Goal: Task Accomplishment & Management: Use online tool/utility

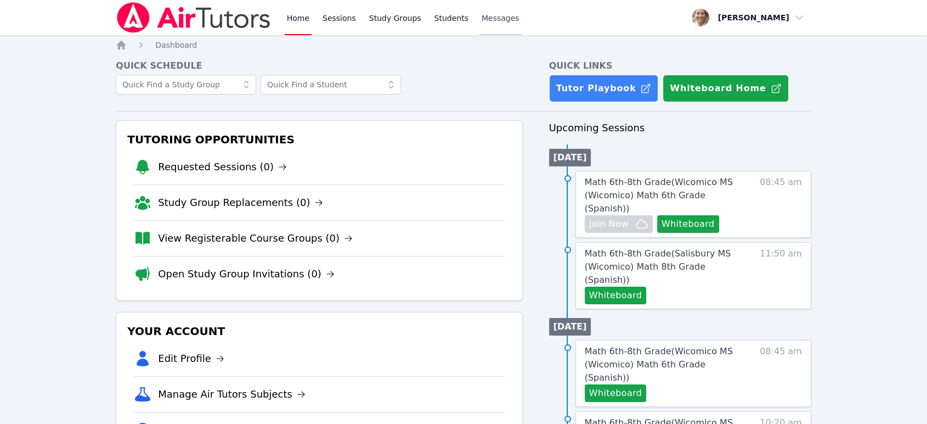
click at [482, 20] on span "Messages" at bounding box center [501, 18] width 38 height 11
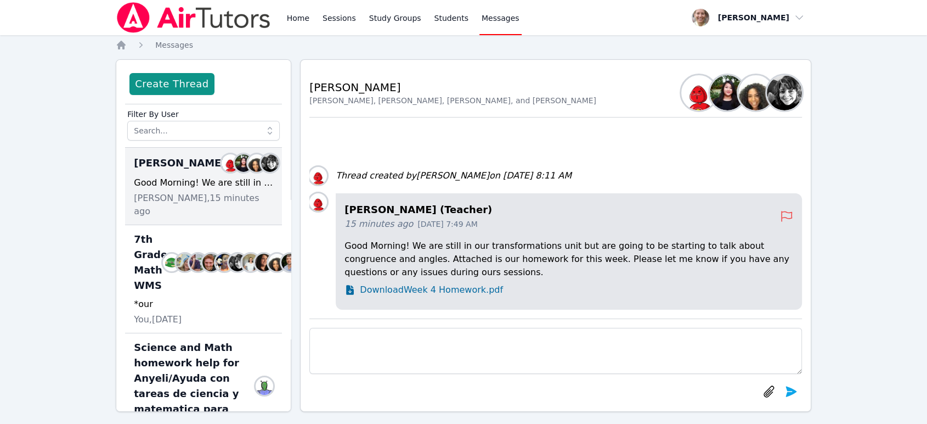
click at [408, 294] on span "Download Week 4 Homework.pdf" at bounding box center [431, 289] width 143 height 13
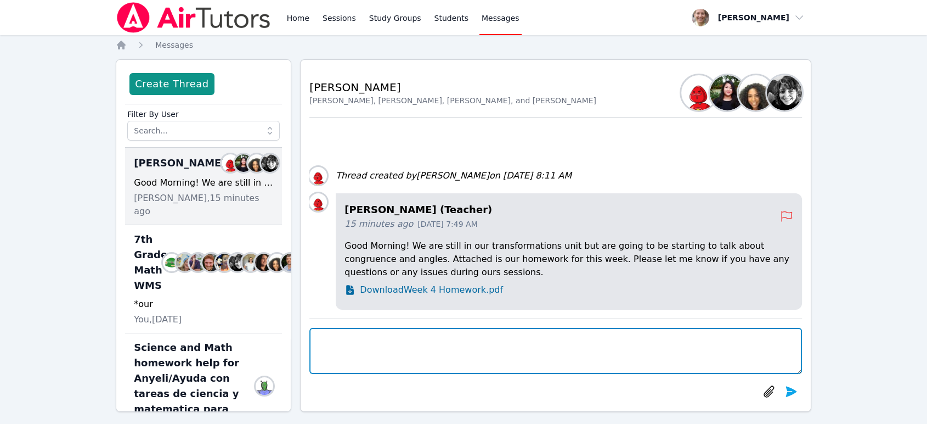
click at [413, 342] on textarea at bounding box center [555, 351] width 493 height 46
type textarea "A"
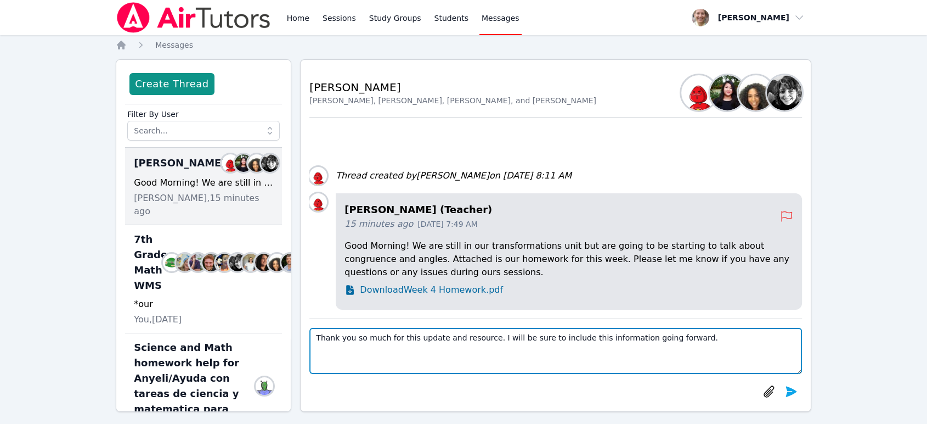
click at [474, 356] on textarea "Thank you so much for this update and resource. I will be sure to include this …" at bounding box center [555, 351] width 493 height 46
click at [677, 340] on textarea "Thank you so much for this update and resource. I will be sure to include this …" at bounding box center [555, 351] width 493 height 46
click at [318, 335] on textarea "Thank you so much for this update and resource. I will be sure to include this …" at bounding box center [555, 351] width 493 height 46
click at [502, 350] on textarea "Good morning and thank you so much for this update and resource. I will be sure…" at bounding box center [555, 351] width 493 height 46
click at [392, 353] on textarea "Good morning and thank you so much for this update and resource. I will be sure…" at bounding box center [555, 351] width 493 height 46
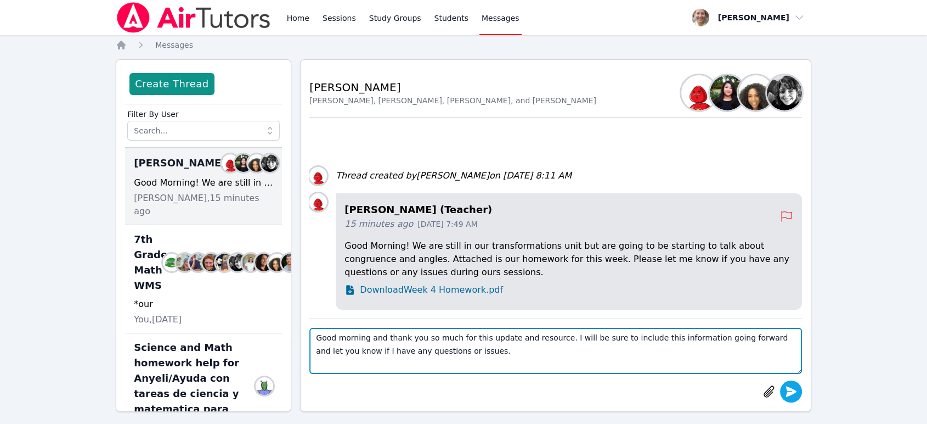
type textarea "Good morning and thank you so much for this update and resource. I will be sure…"
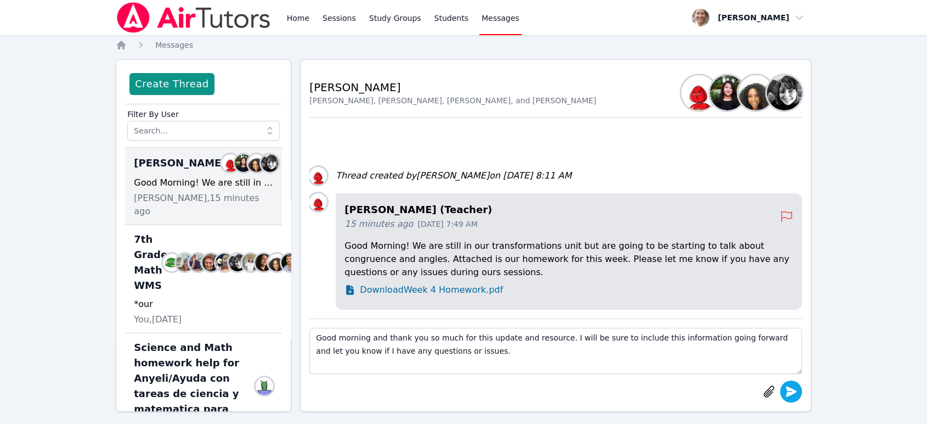
click at [794, 395] on icon "submit" at bounding box center [791, 391] width 13 height 13
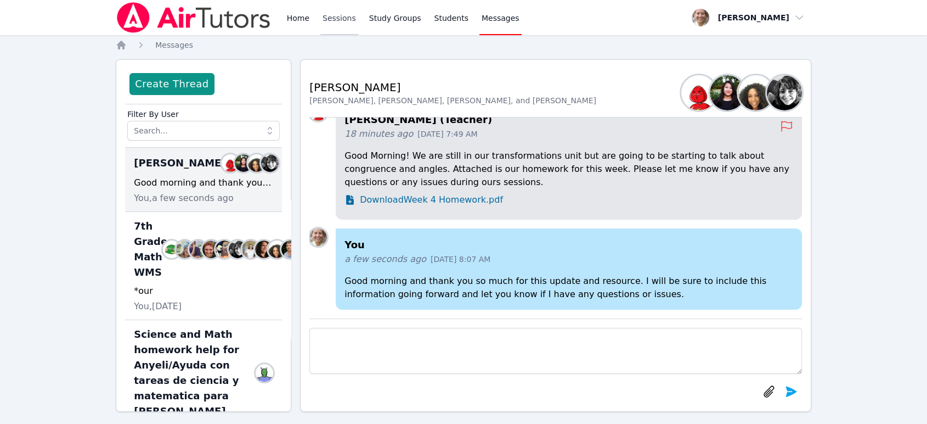
click at [341, 13] on link "Sessions" at bounding box center [339, 17] width 38 height 35
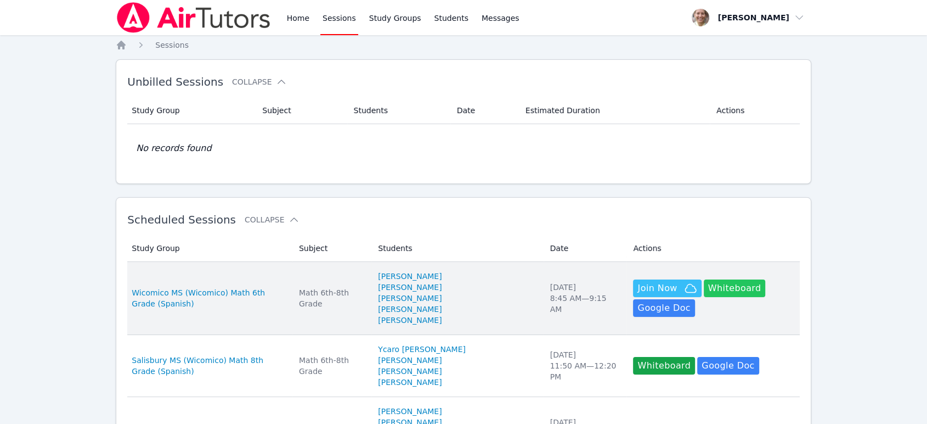
click at [720, 288] on button "Whiteboard" at bounding box center [735, 288] width 62 height 18
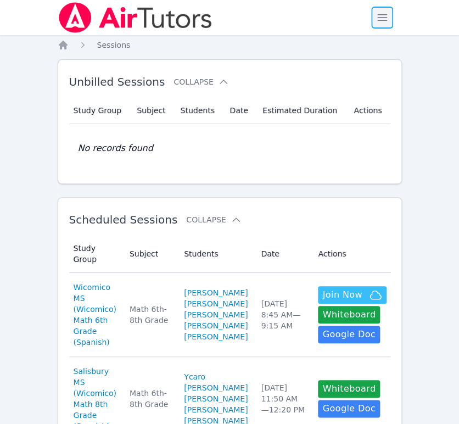
click at [374, 18] on span "button" at bounding box center [382, 17] width 24 height 24
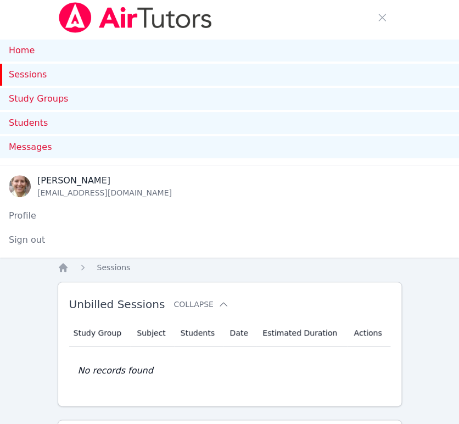
click at [19, 81] on link "Sessions" at bounding box center [229, 75] width 459 height 22
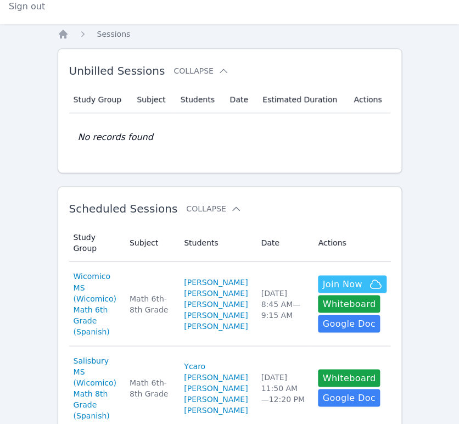
scroll to position [244, 0]
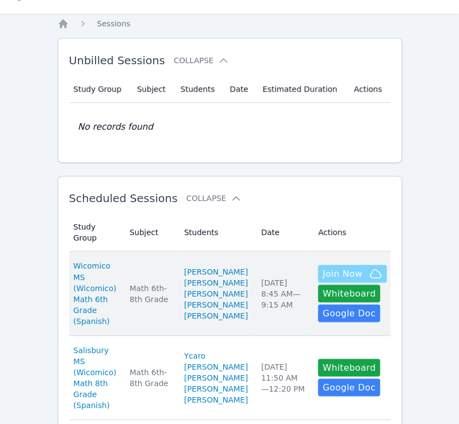
click at [351, 280] on span "Join Now" at bounding box center [351, 273] width 59 height 13
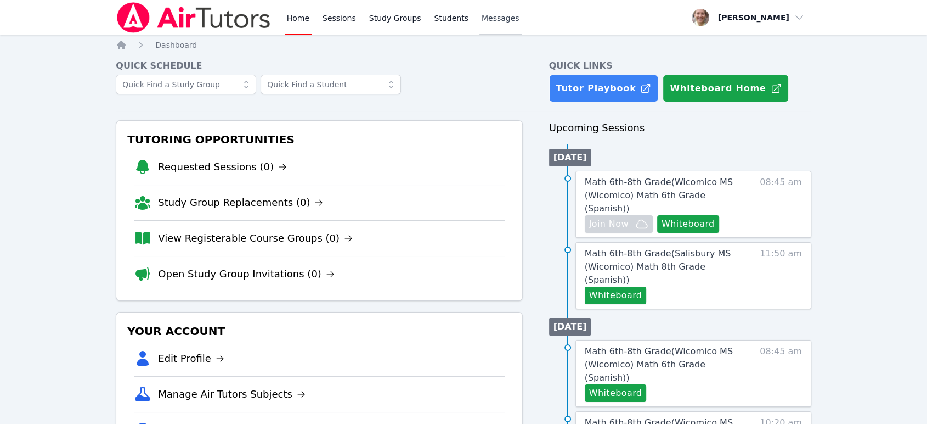
click at [482, 21] on span "Messages" at bounding box center [501, 18] width 38 height 11
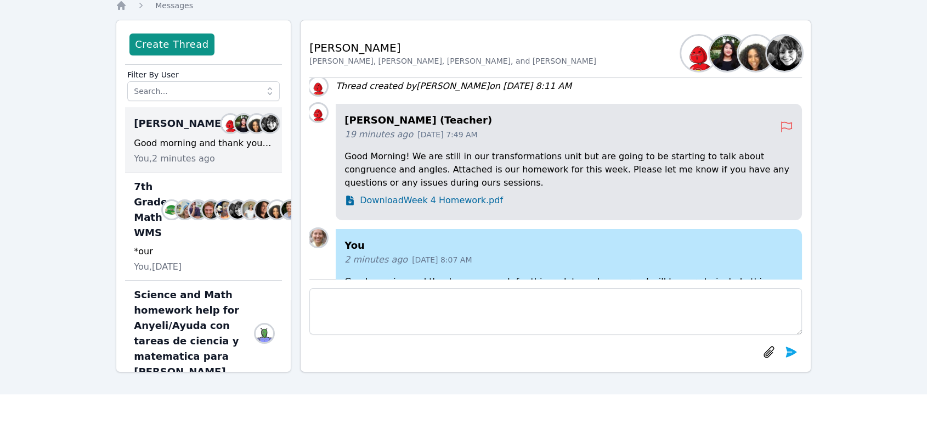
scroll to position [89, 0]
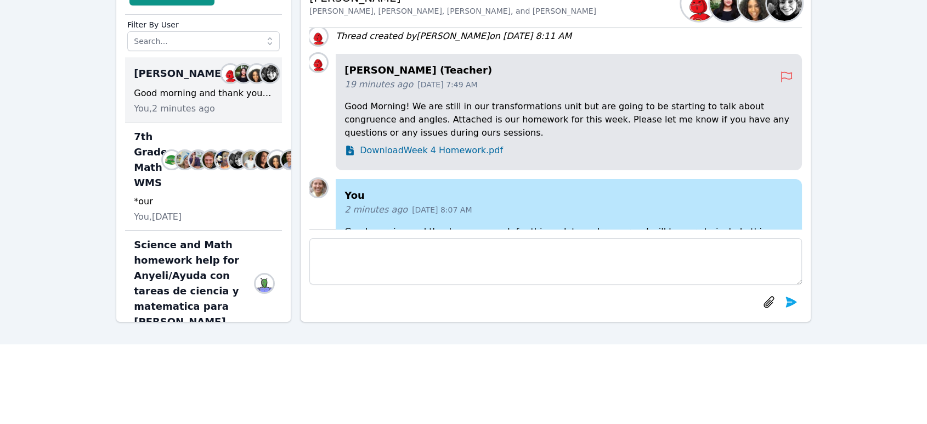
click at [668, 249] on textarea at bounding box center [555, 261] width 493 height 46
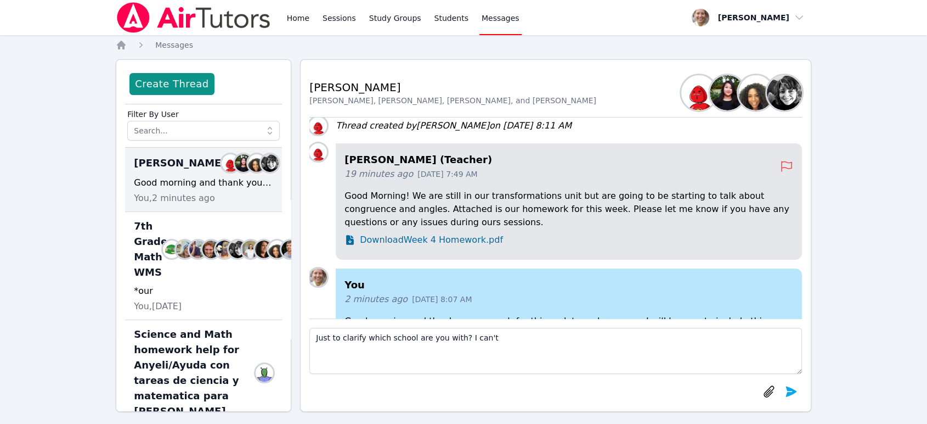
scroll to position [0, 0]
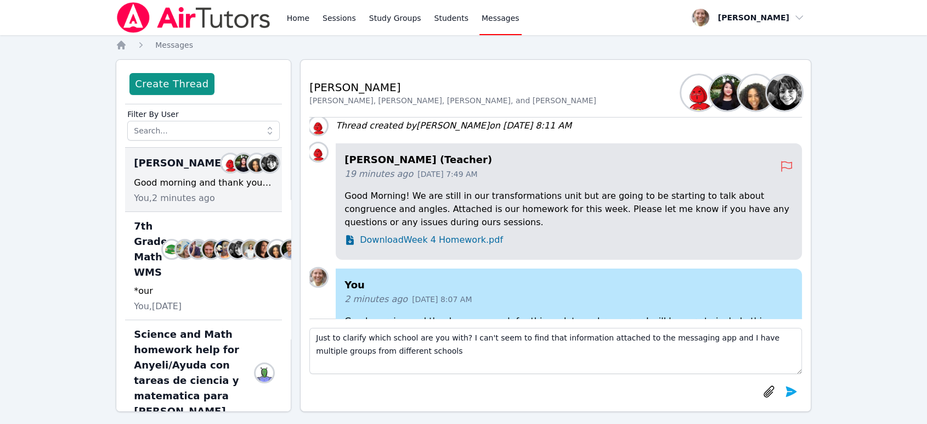
click at [337, 337] on textarea "Just to clarify which school are you with? I can't seem to find that informatio…" at bounding box center [555, 351] width 493 height 46
click at [469, 356] on textarea "Could you please clarify which school are you with? I can't seem to find that i…" at bounding box center [555, 351] width 493 height 46
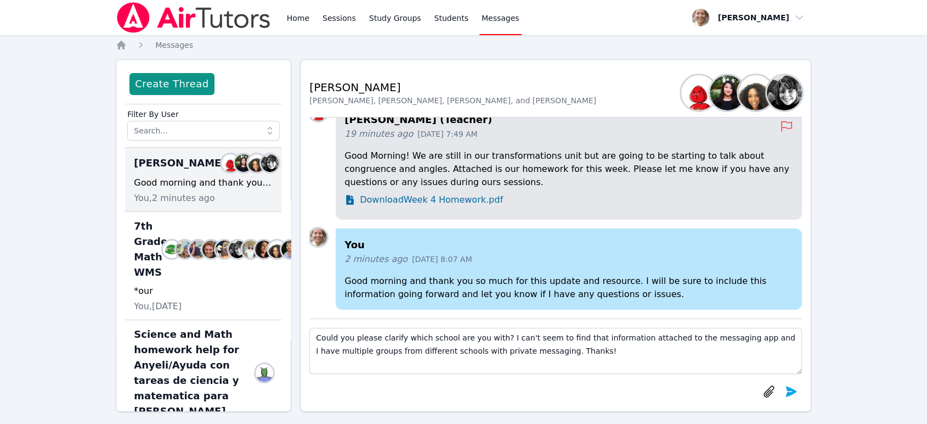
type textarea "Could you please clarify which school are you with? I can't seem to find that i…"
click at [787, 390] on icon "submit" at bounding box center [791, 391] width 11 height 10
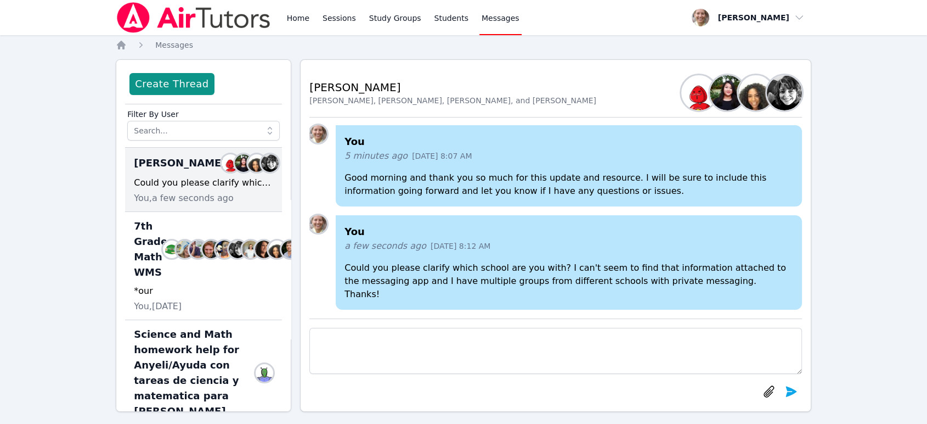
click at [697, 252] on div "a few seconds ago Sep 23, 2025 8:12 AM" at bounding box center [569, 245] width 449 height 13
drag, startPoint x: 697, startPoint y: 258, endPoint x: 657, endPoint y: 270, distance: 41.8
click at [657, 270] on div "You a few seconds ago Sep 23, 2025 8:12 AM Could you please clarify which schoo…" at bounding box center [569, 262] width 466 height 94
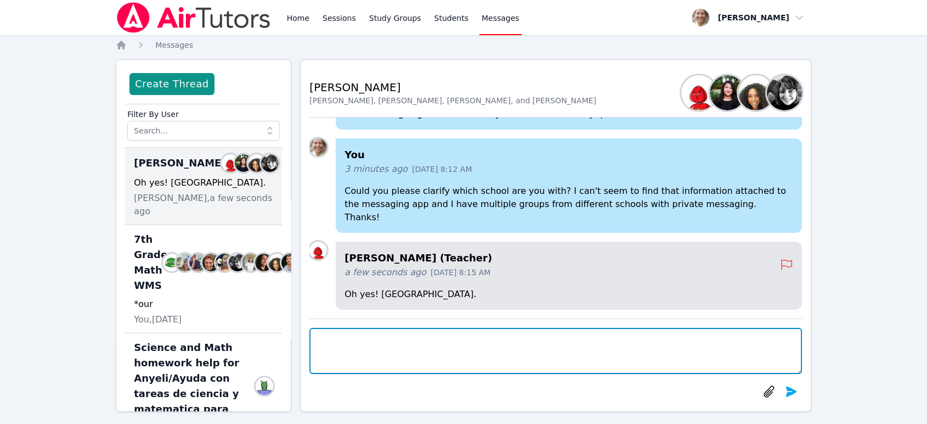
click at [508, 333] on textarea at bounding box center [555, 351] width 493 height 46
click at [329, 337] on textarea "Oh perfect, thank you so much!" at bounding box center [555, 351] width 493 height 46
click at [331, 336] on textarea "Oh ok, perfect, thank you so much!" at bounding box center [555, 351] width 493 height 46
click at [332, 337] on textarea "Ok, perfect, thank you so much!" at bounding box center [555, 351] width 493 height 46
type textarea "Thank you so much!"
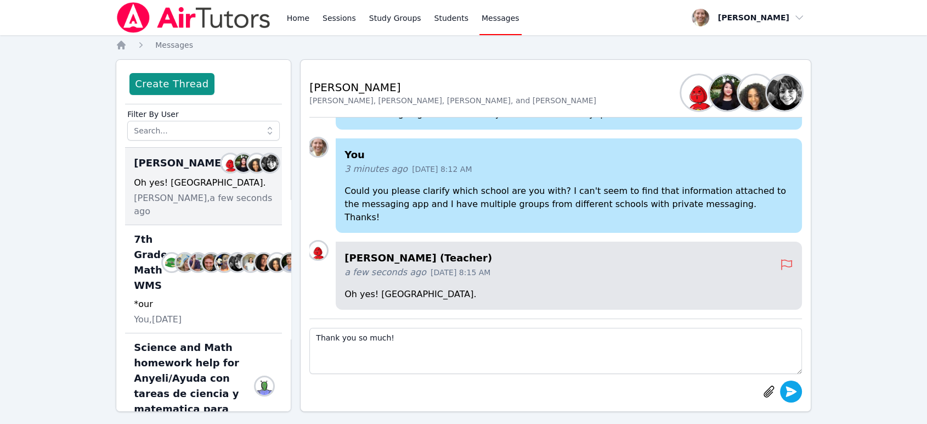
click at [796, 393] on icon "submit" at bounding box center [791, 391] width 13 height 13
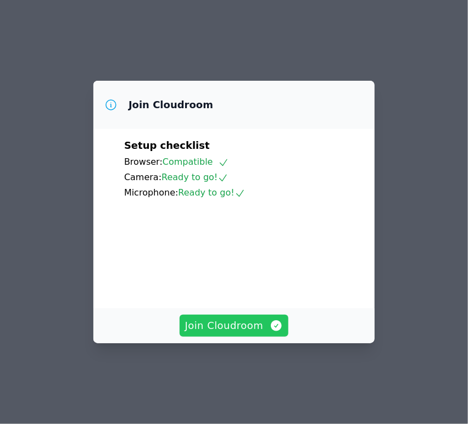
click at [249, 333] on span "Join Cloudroom" at bounding box center [234, 325] width 98 height 15
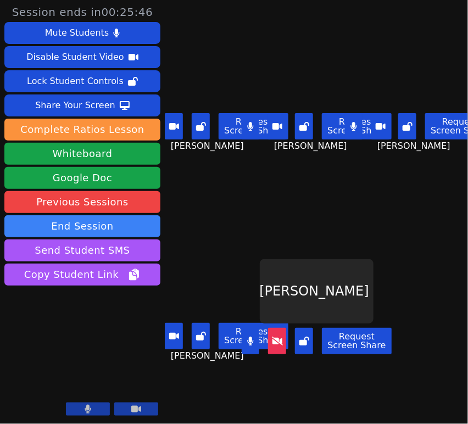
click at [274, 336] on icon at bounding box center [277, 340] width 11 height 9
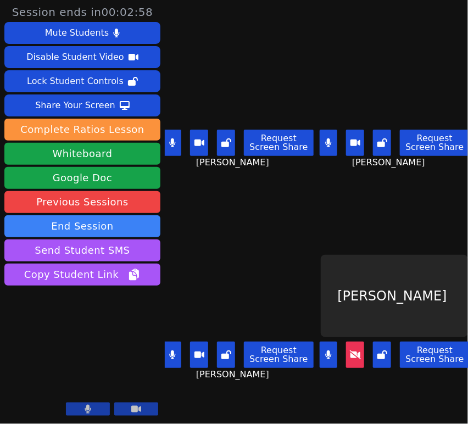
click at [328, 348] on button at bounding box center [328, 354] width 18 height 26
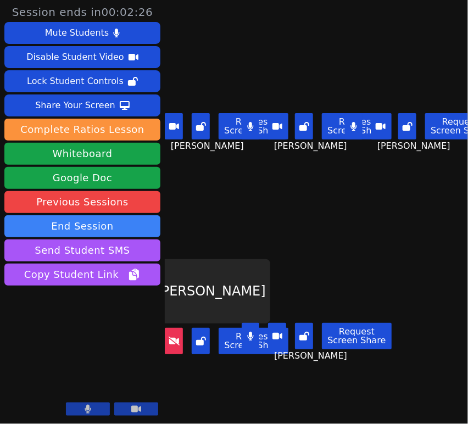
click at [251, 336] on icon at bounding box center [250, 335] width 7 height 9
click at [252, 334] on icon at bounding box center [250, 335] width 11 height 9
click at [250, 130] on button at bounding box center [250, 126] width 18 height 26
click at [345, 128] on button at bounding box center [354, 126] width 18 height 26
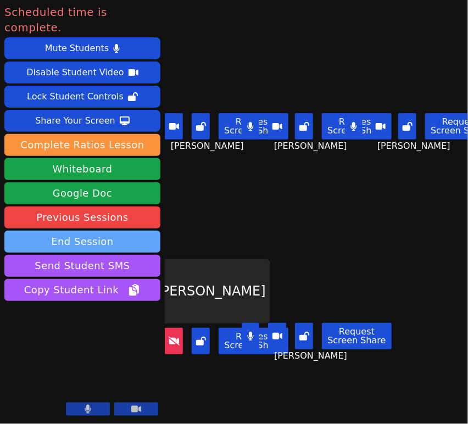
click at [136, 230] on button "End Session" at bounding box center [82, 241] width 156 height 22
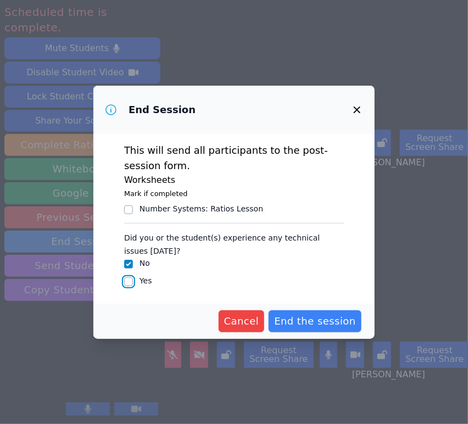
click at [128, 283] on input "Yes" at bounding box center [128, 281] width 9 height 9
checkbox input "true"
checkbox input "false"
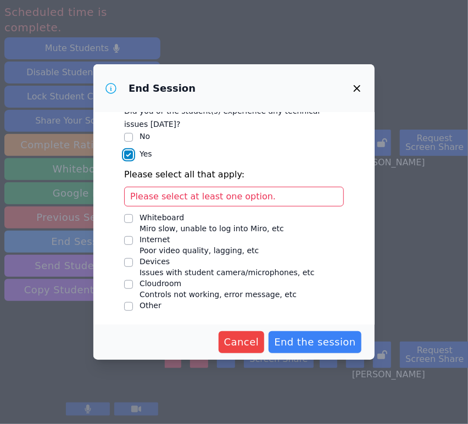
scroll to position [106, 0]
click at [131, 263] on input "Devices Issues with student camera/microphones, etc" at bounding box center [128, 261] width 9 height 9
checkbox input "true"
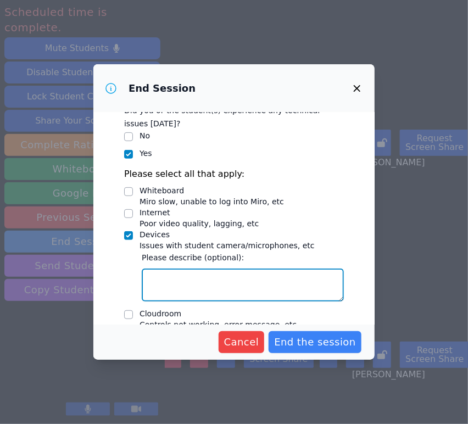
click at [210, 275] on textarea "Devices Issues with student camera/microphones, etc" at bounding box center [243, 284] width 202 height 33
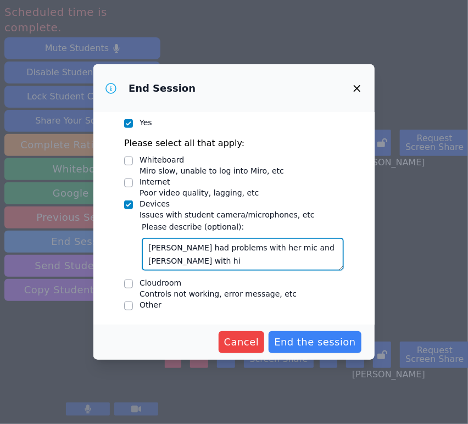
type textarea "Asdry had problems with her mic and Iker with his"
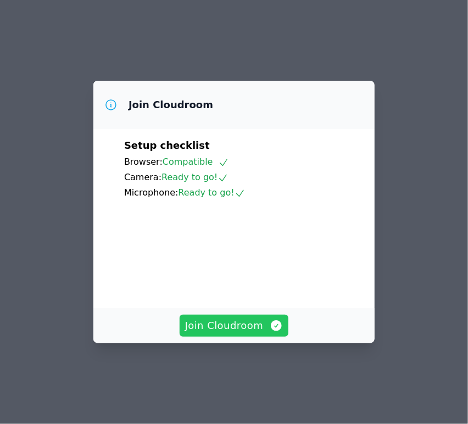
click at [216, 333] on span "Join Cloudroom" at bounding box center [234, 325] width 98 height 15
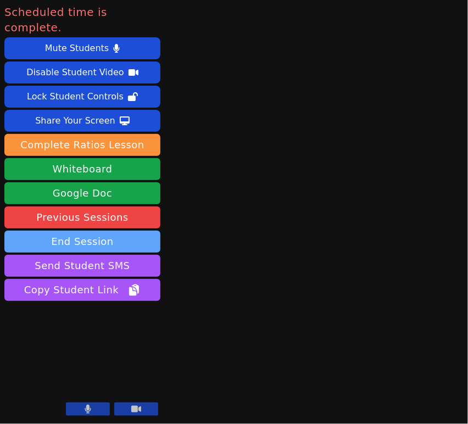
click at [123, 230] on button "End Session" at bounding box center [82, 241] width 156 height 22
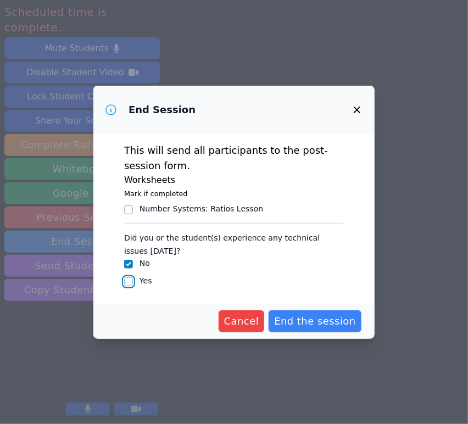
click at [126, 283] on input "Yes" at bounding box center [128, 281] width 9 height 9
checkbox input "true"
checkbox input "false"
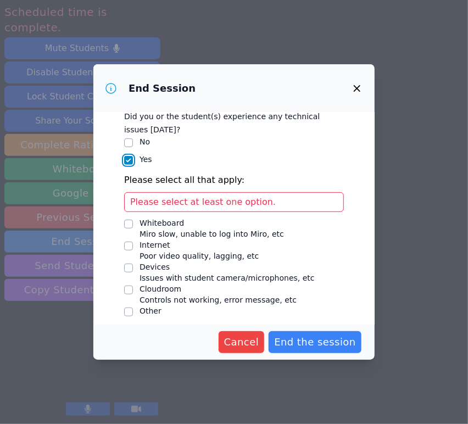
scroll to position [106, 0]
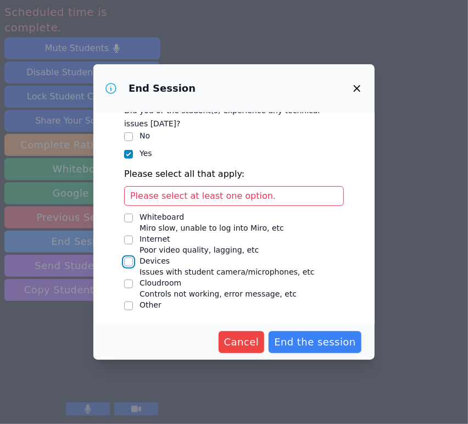
click at [127, 262] on input "Devices Issues with student camera/microphones, etc" at bounding box center [128, 261] width 9 height 9
checkbox input "true"
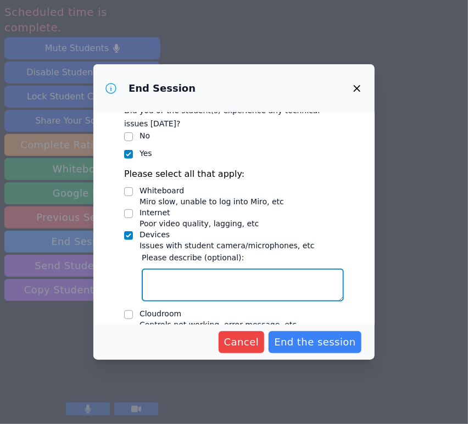
click at [188, 272] on textarea "Devices Issues with student camera/microphones, etc" at bounding box center [243, 284] width 202 height 33
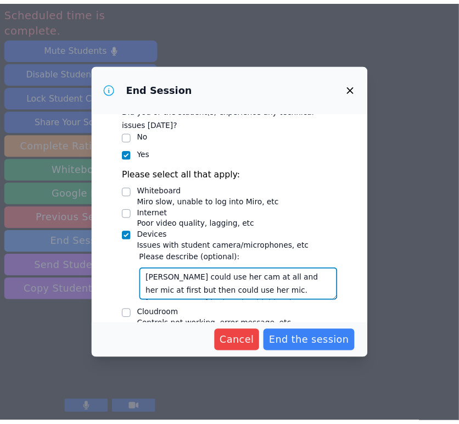
scroll to position [9, 0]
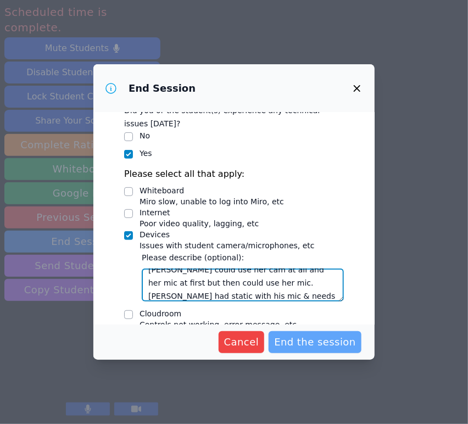
type textarea "Asdry could use her cam at all and her mic at first but then could use her mic.…"
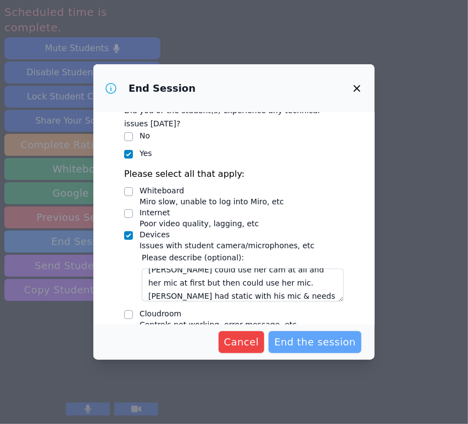
click at [317, 344] on span "End the session" at bounding box center [315, 341] width 82 height 15
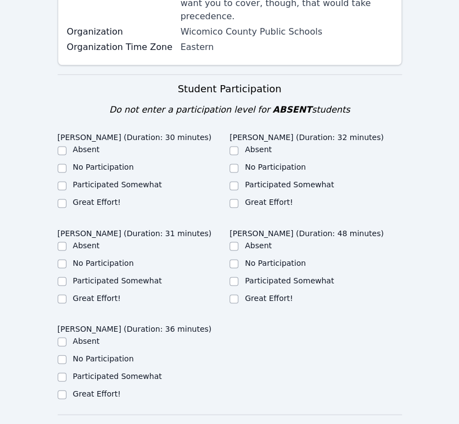
scroll to position [305, 0]
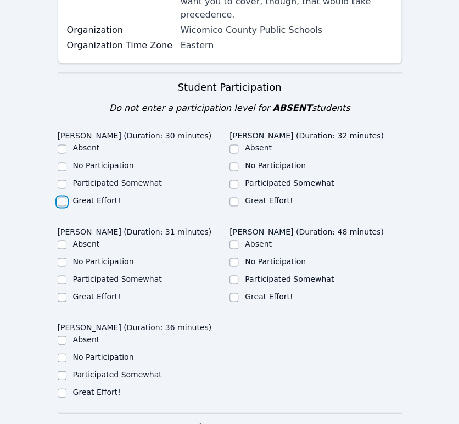
click at [61, 197] on input "Great Effort!" at bounding box center [62, 201] width 9 height 9
checkbox input "true"
click at [231, 197] on input "Great Effort!" at bounding box center [233, 201] width 9 height 9
checkbox input "true"
click at [65, 292] on input "Great Effort!" at bounding box center [62, 296] width 9 height 9
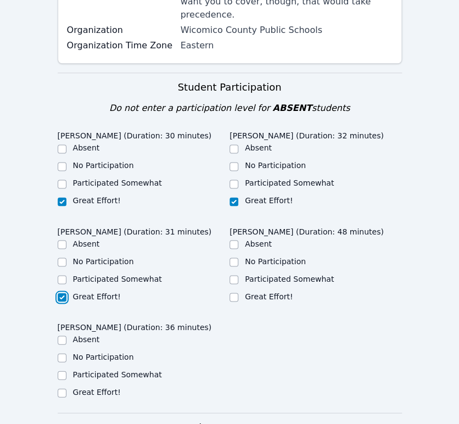
checkbox input "true"
click at [231, 292] on input "Great Effort!" at bounding box center [233, 296] width 9 height 9
checkbox input "true"
click at [58, 388] on input "Great Effort!" at bounding box center [62, 392] width 9 height 9
checkbox input "true"
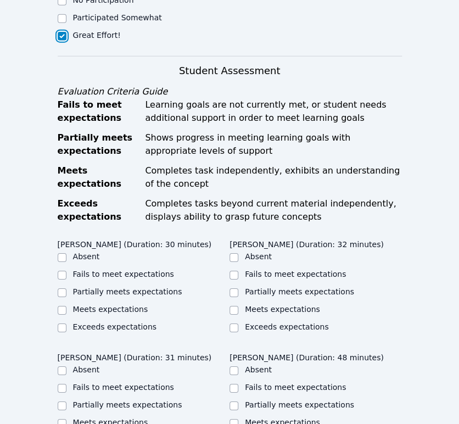
scroll to position [731, 0]
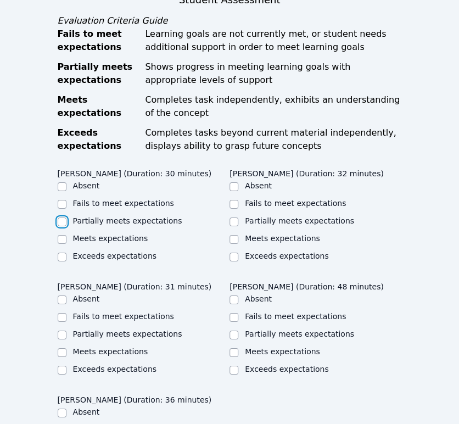
click at [61, 217] on input "Partially meets expectations" at bounding box center [62, 221] width 9 height 9
checkbox input "true"
click at [229, 217] on input "Partially meets expectations" at bounding box center [233, 221] width 9 height 9
checkbox input "true"
click at [63, 330] on input "Partially meets expectations" at bounding box center [62, 334] width 9 height 9
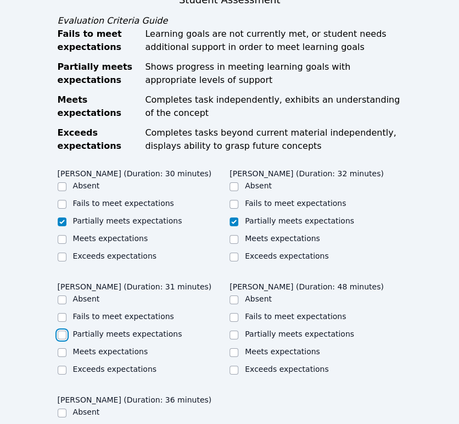
checkbox input "true"
click at [230, 330] on input "Partially meets expectations" at bounding box center [233, 334] width 9 height 9
checkbox input "true"
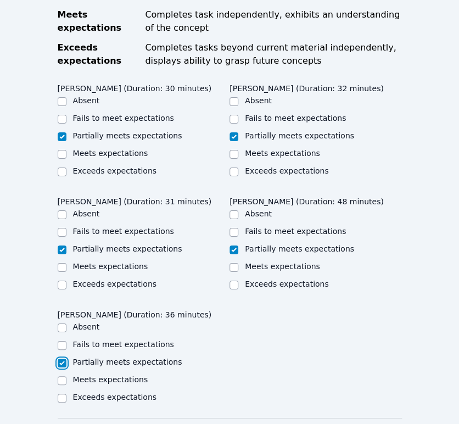
scroll to position [1097, 0]
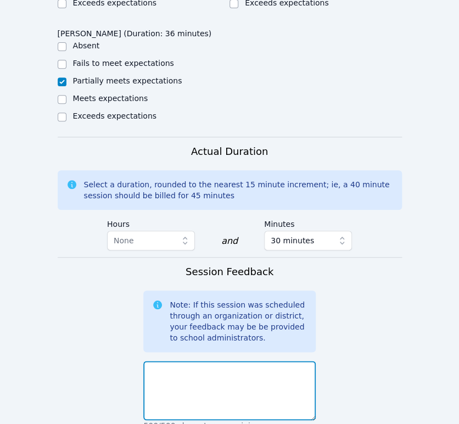
click at [258, 361] on textarea at bounding box center [229, 390] width 172 height 59
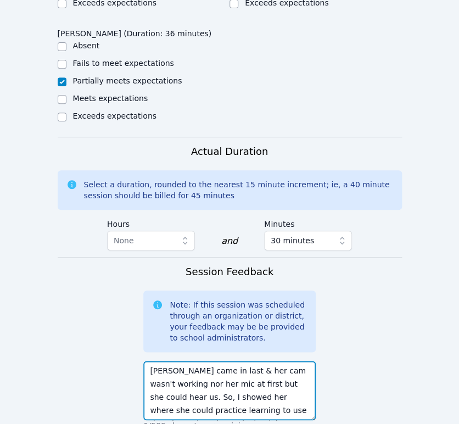
scroll to position [24, 0]
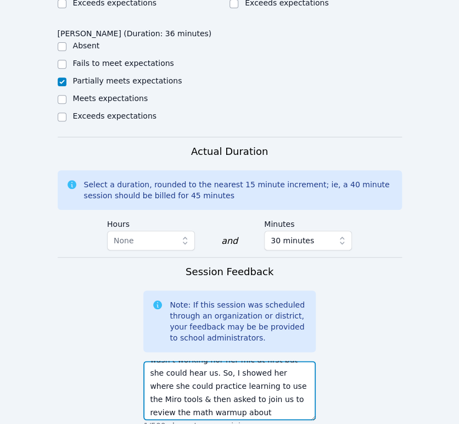
click at [193, 361] on textarea "Asdry came in last & her cam wasn't working nor her mic at first but she could …" at bounding box center [229, 390] width 172 height 59
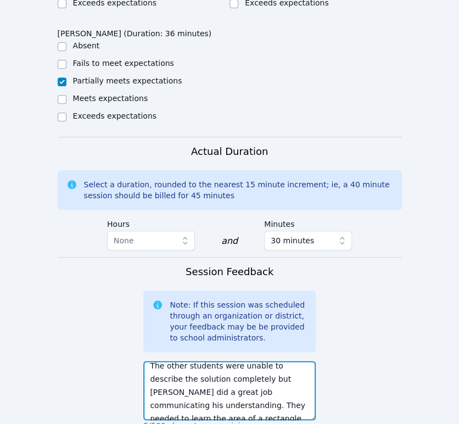
scroll to position [119, 0]
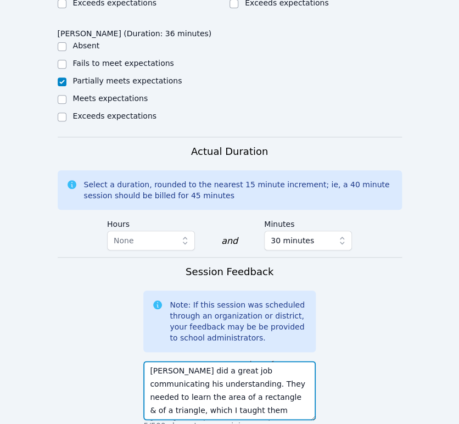
click at [166, 373] on textarea "Asdry came in last & her cam wasn't working nor her mic at first but she could …" at bounding box center [229, 390] width 172 height 59
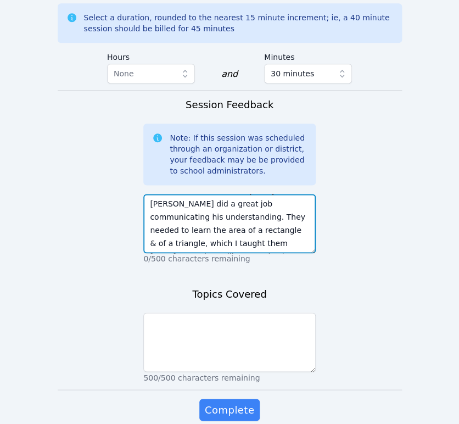
scroll to position [1275, 0]
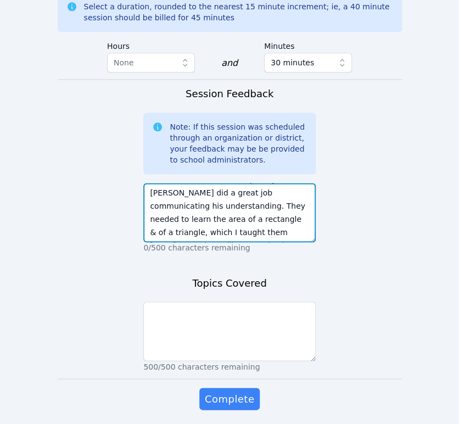
type textarea "Asdry came in last & her cam wasn't working nor her mic at first but she could …"
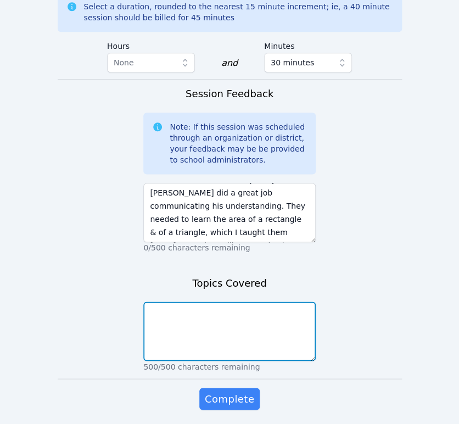
click at [286, 301] on textarea at bounding box center [229, 330] width 172 height 59
click at [167, 301] on textarea "quick tutorial for Miro tools" at bounding box center [229, 330] width 172 height 59
click at [204, 301] on textarea "quick troubleshooting of cam/mic & tutorial for Miro tools" at bounding box center [229, 330] width 172 height 59
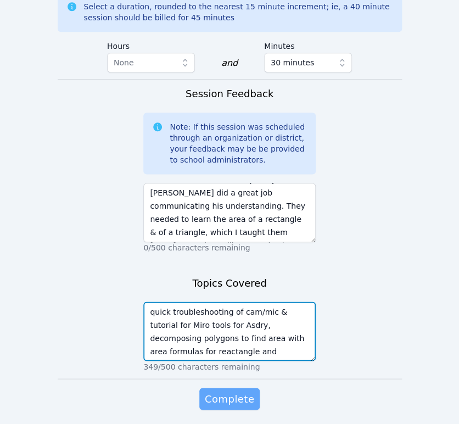
type textarea "quick troubleshooting of cam/mic & tutorial for Miro tools for Asdry, decomposi…"
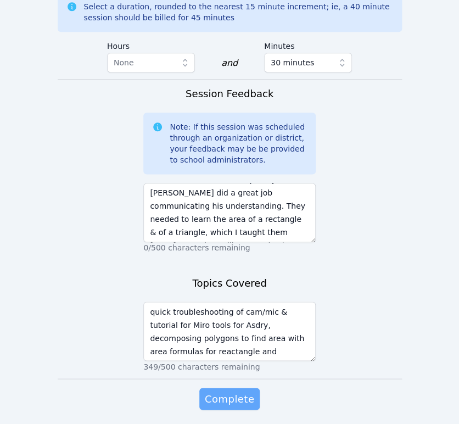
click at [237, 391] on span "Complete" at bounding box center [229, 398] width 49 height 15
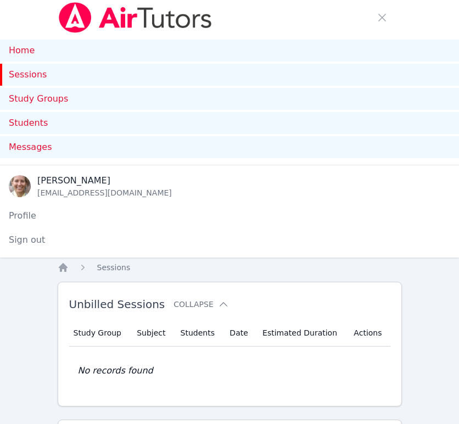
scroll to position [244, 0]
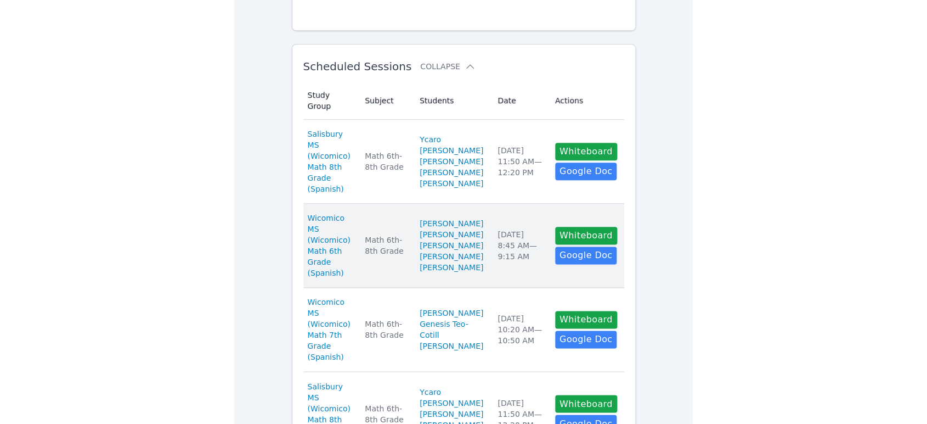
scroll to position [244, 0]
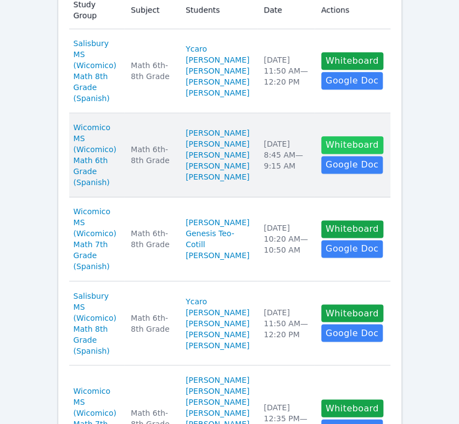
click at [343, 154] on button "Whiteboard" at bounding box center [352, 145] width 62 height 18
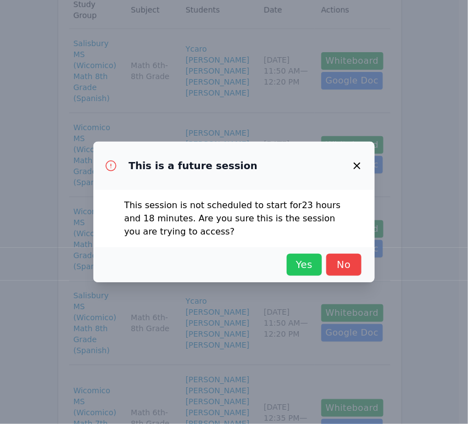
click at [309, 269] on span "Yes" at bounding box center [304, 264] width 24 height 15
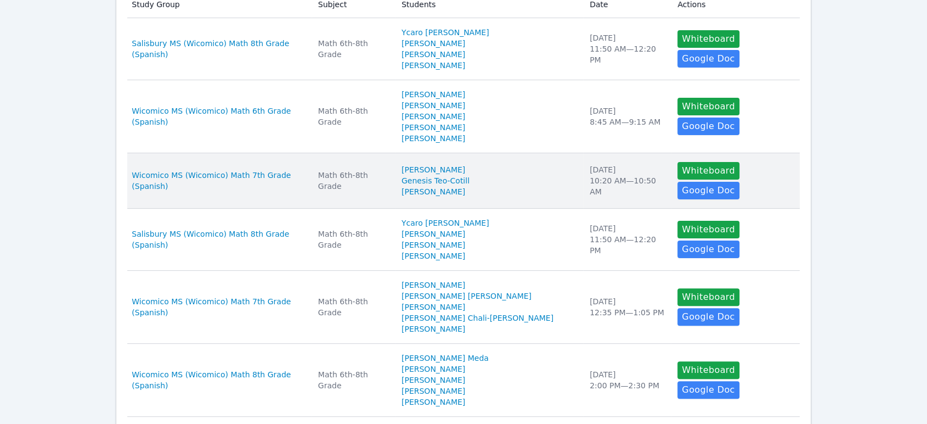
scroll to position [0, 0]
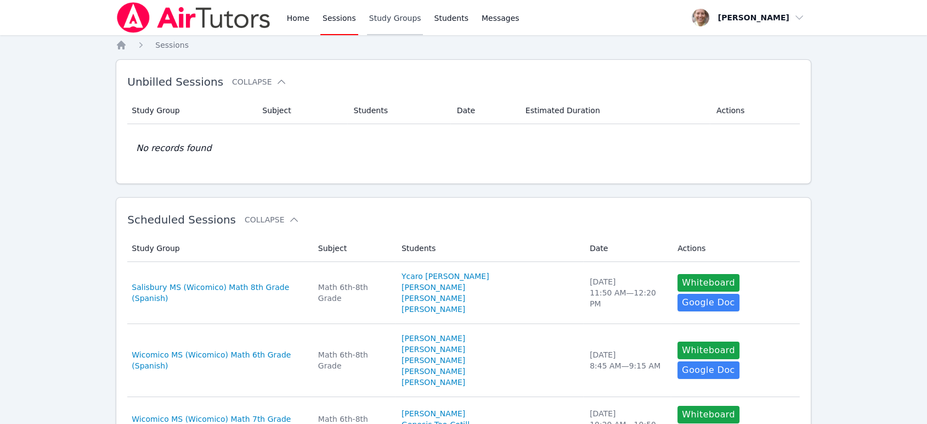
click at [382, 16] on link "Study Groups" at bounding box center [395, 17] width 57 height 35
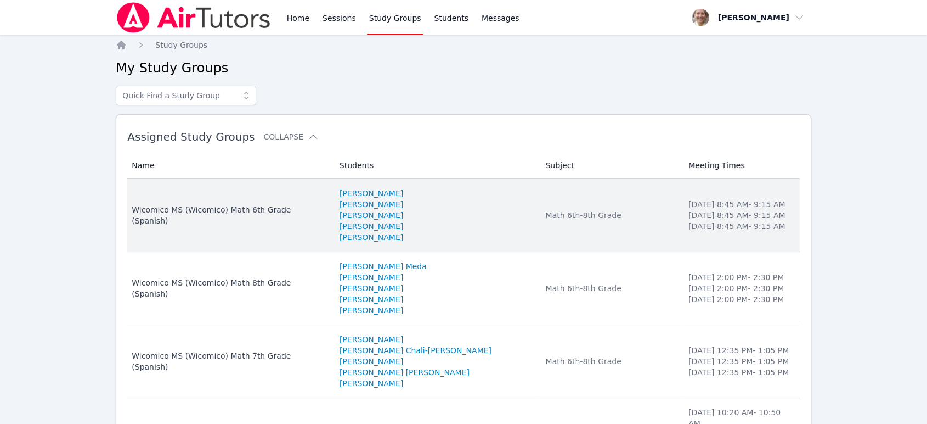
click at [467, 210] on div "Math 6th-8th Grade" at bounding box center [610, 215] width 130 height 11
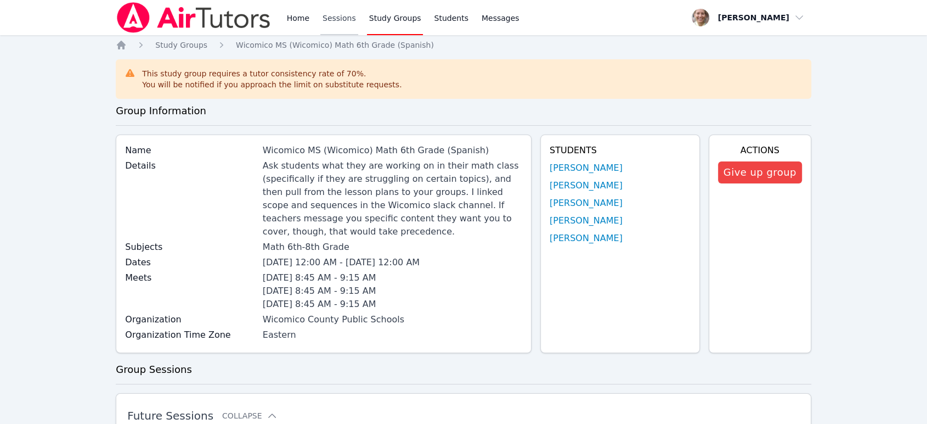
click at [328, 18] on link "Sessions" at bounding box center [339, 17] width 38 height 35
